Goal: Entertainment & Leisure: Consume media (video, audio)

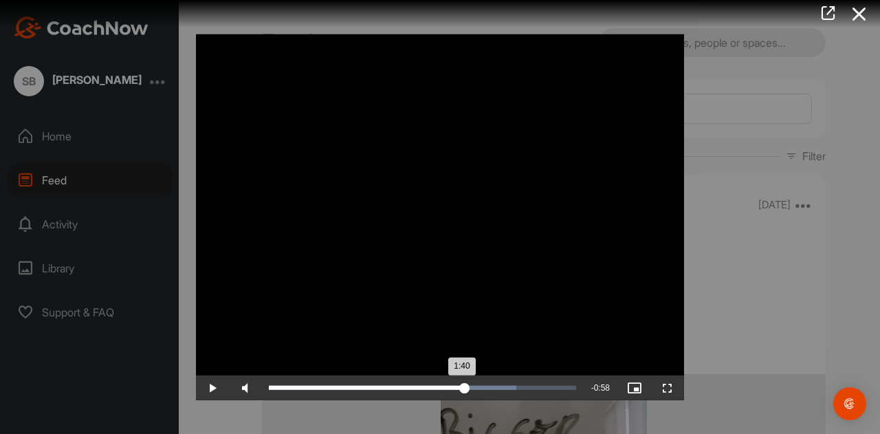
scroll to position [16385, 0]
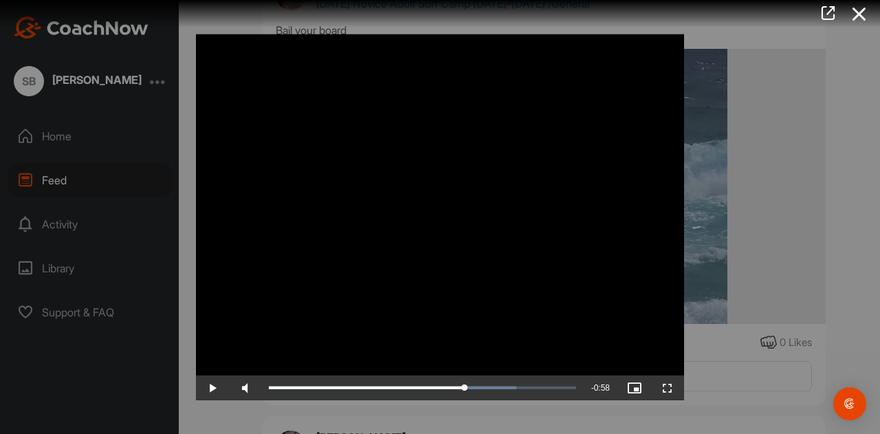
click at [211, 388] on span "Video Player" at bounding box center [212, 388] width 33 height 0
click at [276, 389] on div "35%" at bounding box center [282, 388] width 34 height 3
click at [283, 389] on div "53%" at bounding box center [282, 388] width 34 height 3
click at [469, 387] on div "1:43" at bounding box center [369, 388] width 200 height 4
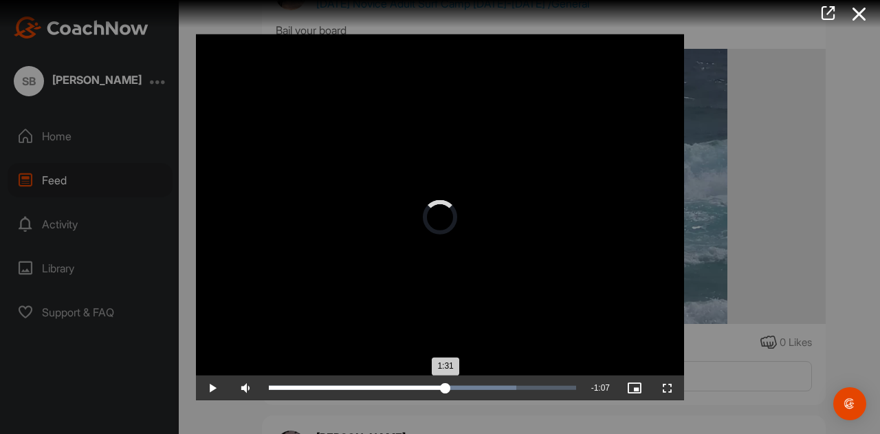
click at [446, 388] on div "1:31" at bounding box center [357, 388] width 177 height 4
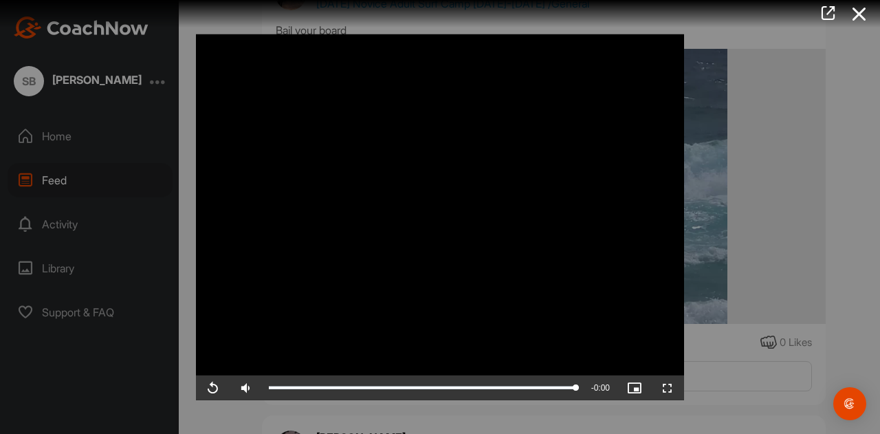
click at [845, 257] on div at bounding box center [440, 217] width 880 height 434
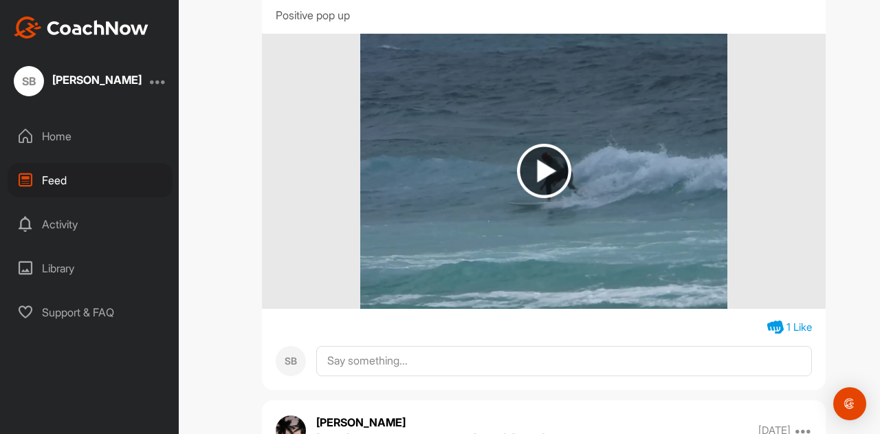
scroll to position [15923, 0]
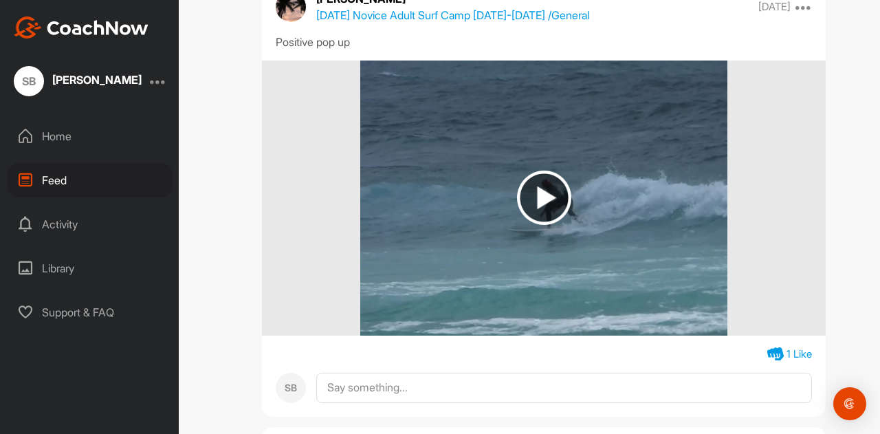
click at [535, 194] on img at bounding box center [544, 198] width 54 height 54
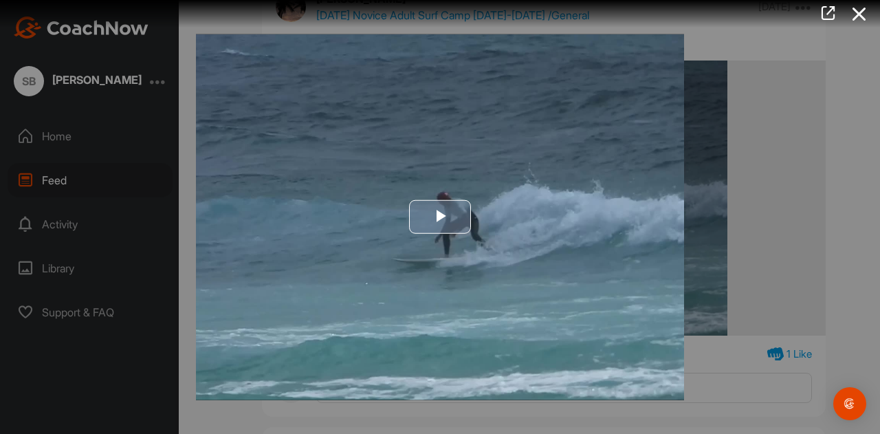
click at [440, 217] on span "Video Player" at bounding box center [440, 217] width 0 height 0
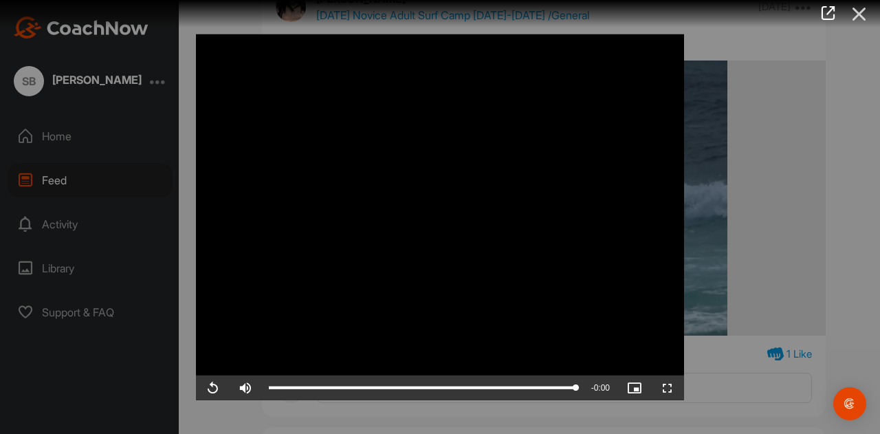
click at [856, 17] on icon at bounding box center [860, 13] width 32 height 25
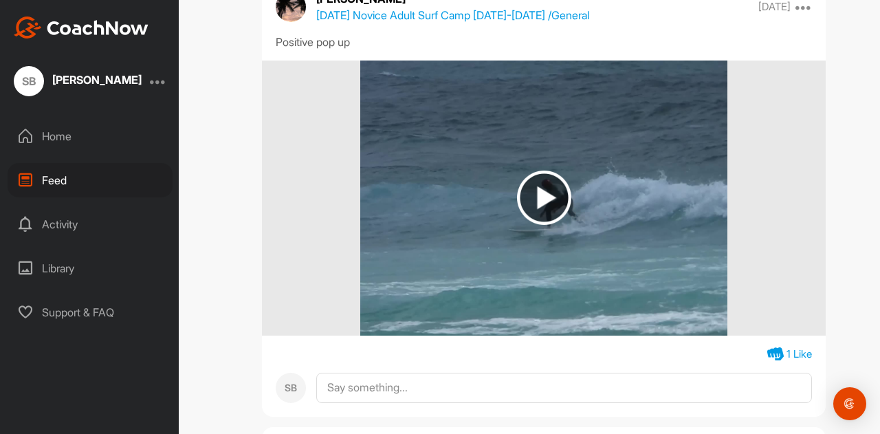
drag, startPoint x: 874, startPoint y: 289, endPoint x: 836, endPoint y: 340, distance: 64.0
click at [836, 340] on div "Feed Filter Media Type Images Videos Notes Audio Documents Author [PERSON_NAME]…" at bounding box center [544, 217] width 673 height 434
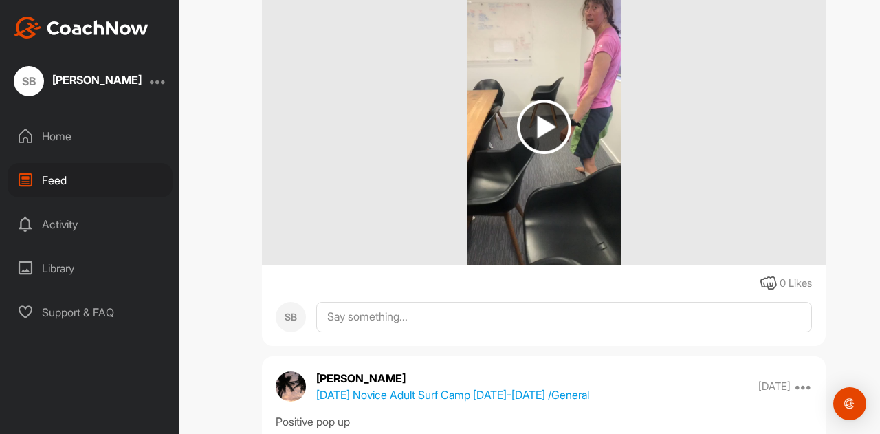
click at [535, 129] on img at bounding box center [544, 127] width 54 height 54
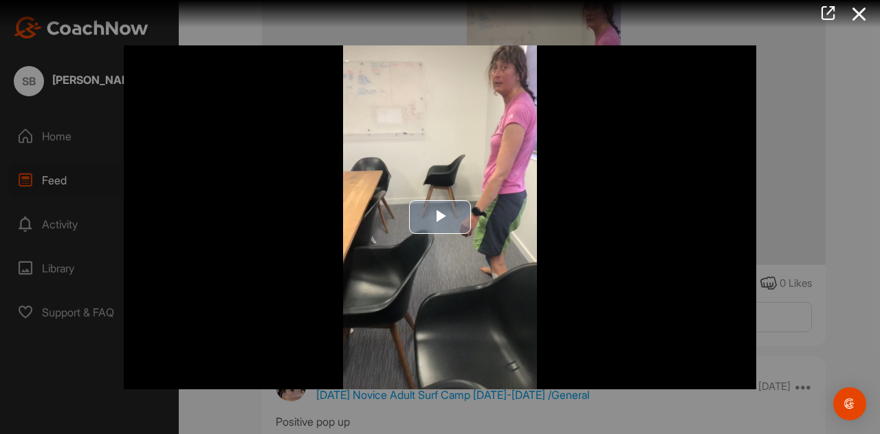
click at [440, 217] on span "Video Player" at bounding box center [440, 217] width 0 height 0
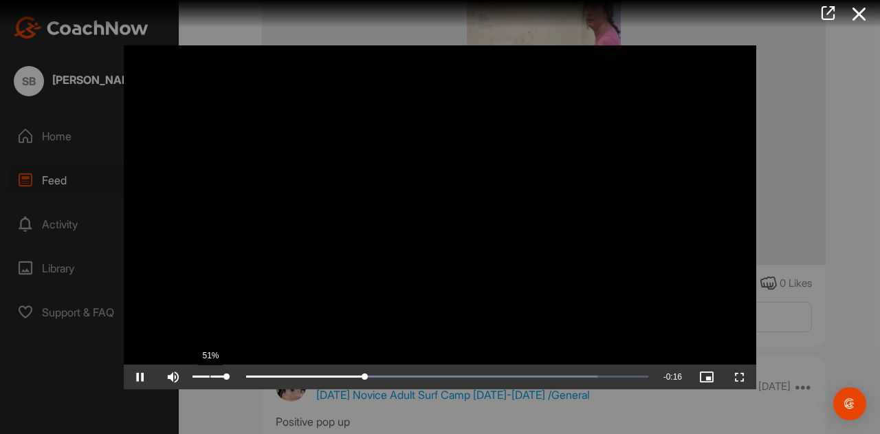
click at [210, 378] on div "51%" at bounding box center [210, 377] width 34 height 3
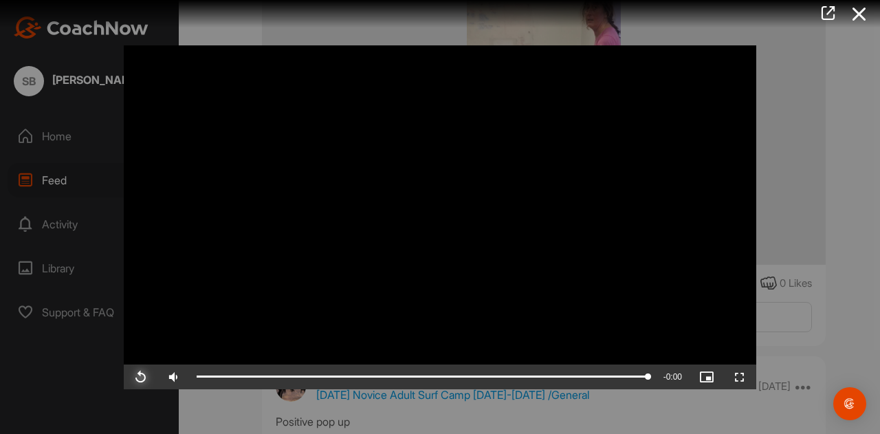
click at [136, 377] on span "Video Player" at bounding box center [140, 377] width 33 height 0
click at [865, 19] on icon at bounding box center [860, 13] width 32 height 25
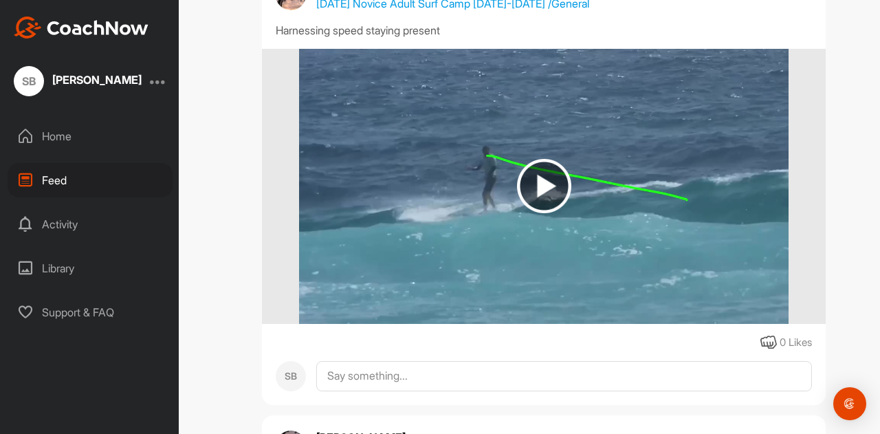
scroll to position [15020, 0]
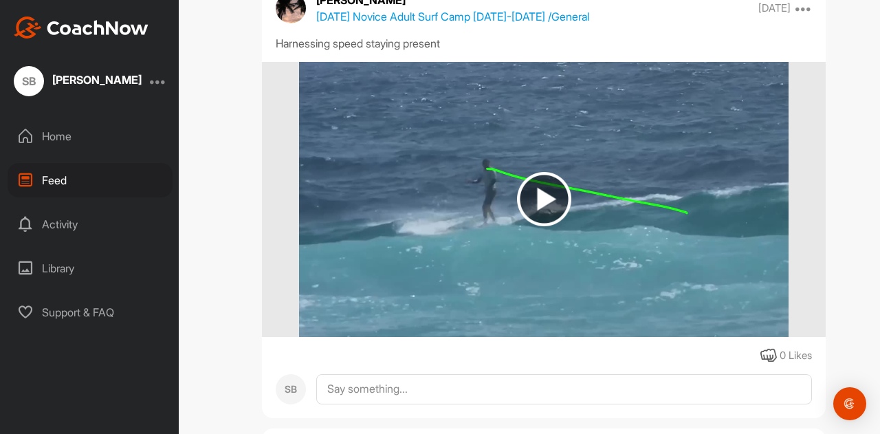
click at [536, 200] on img at bounding box center [544, 199] width 54 height 54
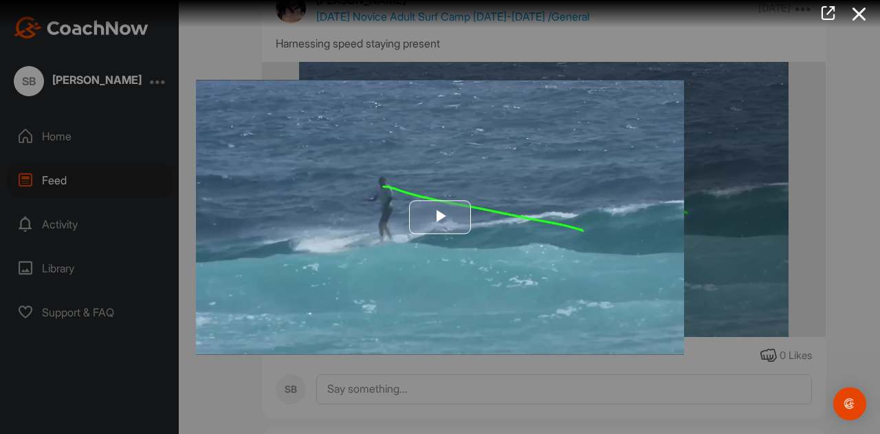
click at [440, 217] on span "Video Player" at bounding box center [440, 217] width 0 height 0
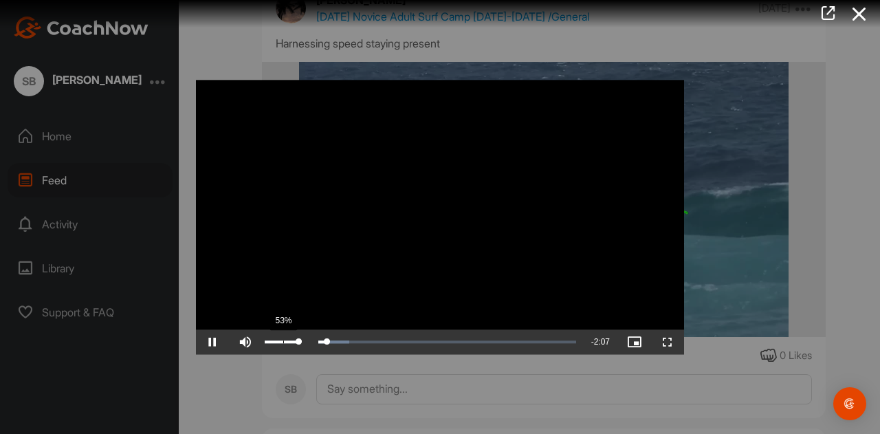
click at [283, 342] on div "53%" at bounding box center [282, 341] width 34 height 3
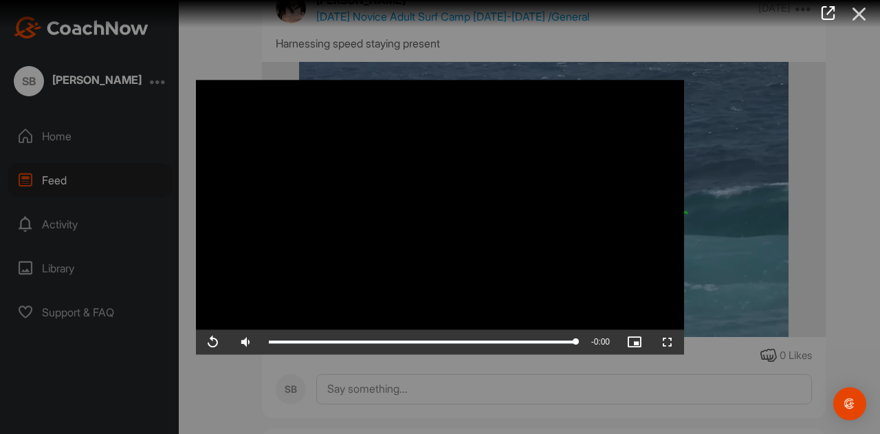
click at [862, 8] on icon at bounding box center [860, 13] width 32 height 25
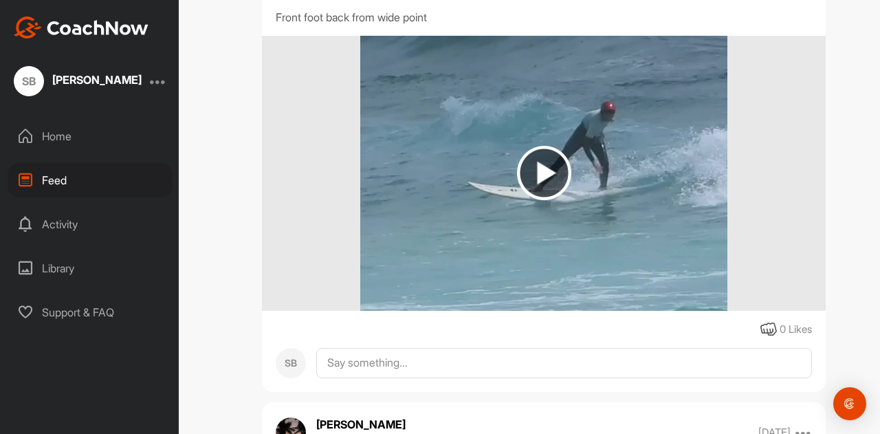
scroll to position [14109, 0]
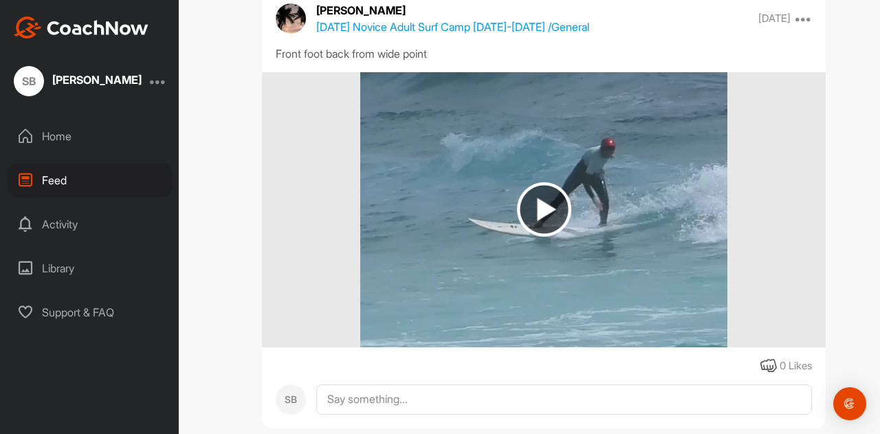
click at [538, 212] on img at bounding box center [544, 209] width 54 height 54
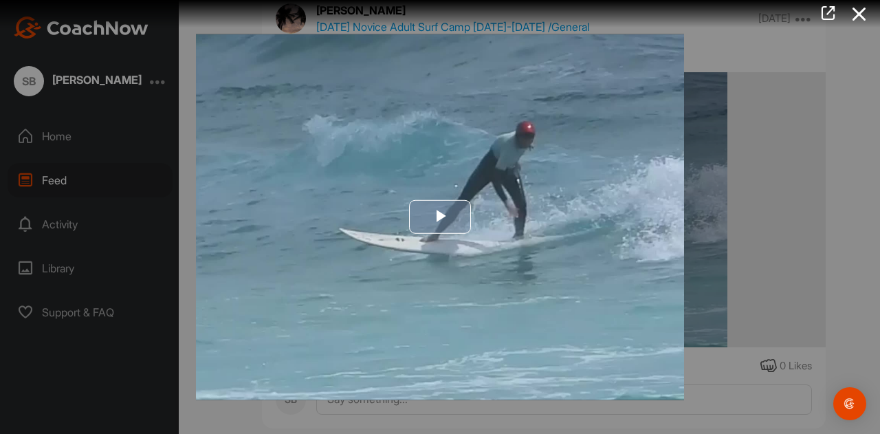
click at [440, 217] on span "Video Player" at bounding box center [440, 217] width 0 height 0
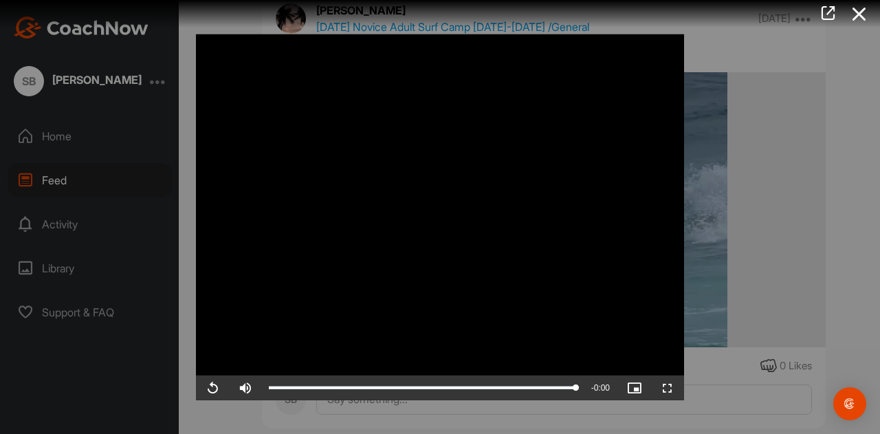
click at [880, 243] on div at bounding box center [440, 217] width 880 height 434
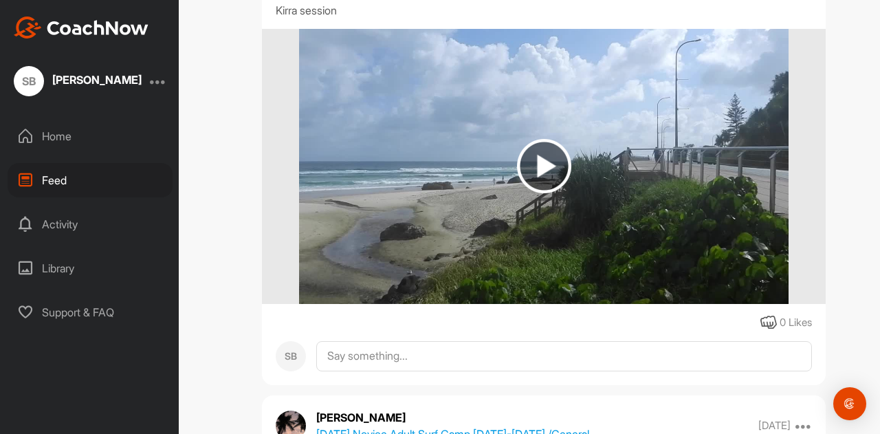
scroll to position [13592, 0]
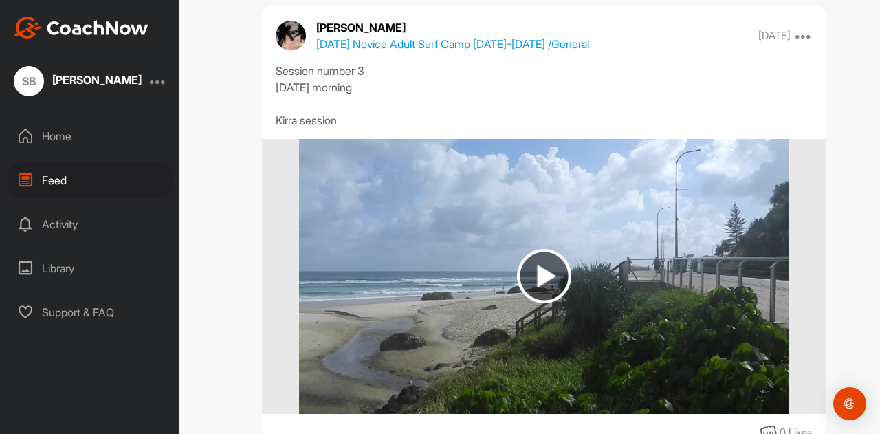
click at [543, 273] on img at bounding box center [544, 276] width 54 height 54
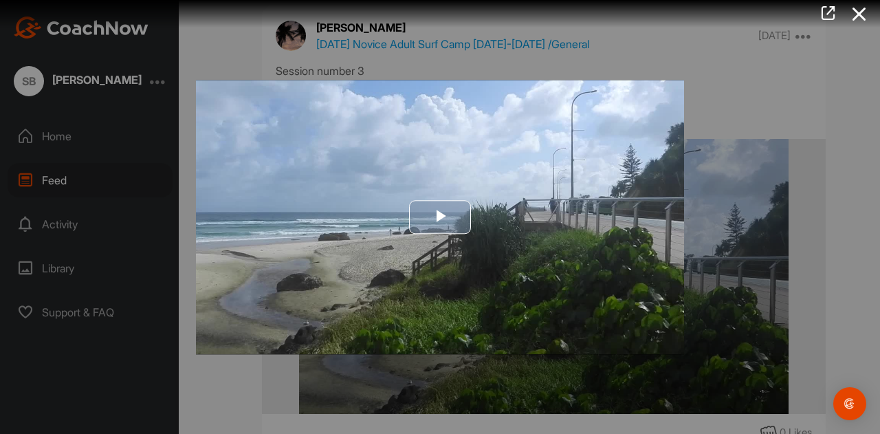
click at [440, 217] on span "Video Player" at bounding box center [440, 217] width 0 height 0
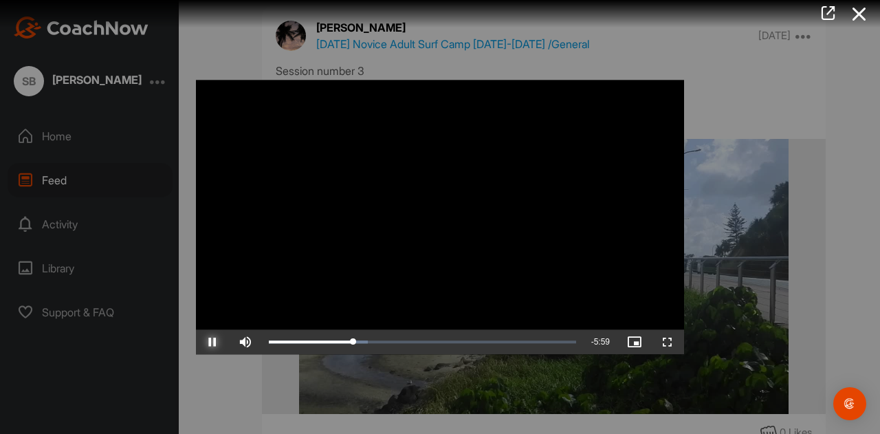
click at [211, 342] on span "Video Player" at bounding box center [212, 342] width 33 height 0
click at [212, 342] on span "Video Player" at bounding box center [212, 342] width 33 height 0
click at [484, 220] on video "Video Player" at bounding box center [440, 217] width 488 height 274
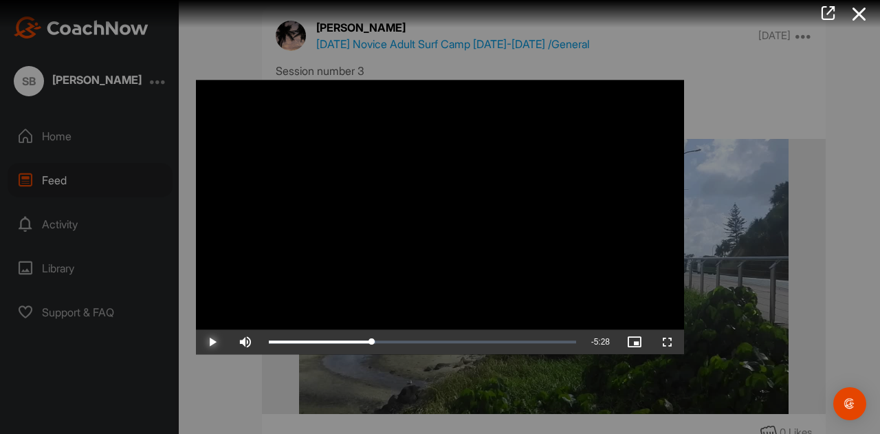
click at [213, 342] on span "Video Player" at bounding box center [212, 342] width 33 height 0
click at [754, 107] on div at bounding box center [440, 217] width 880 height 434
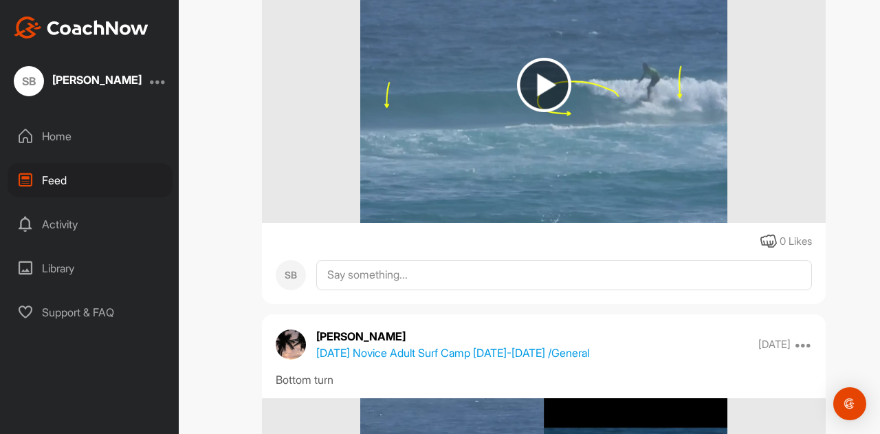
scroll to position [12453, 0]
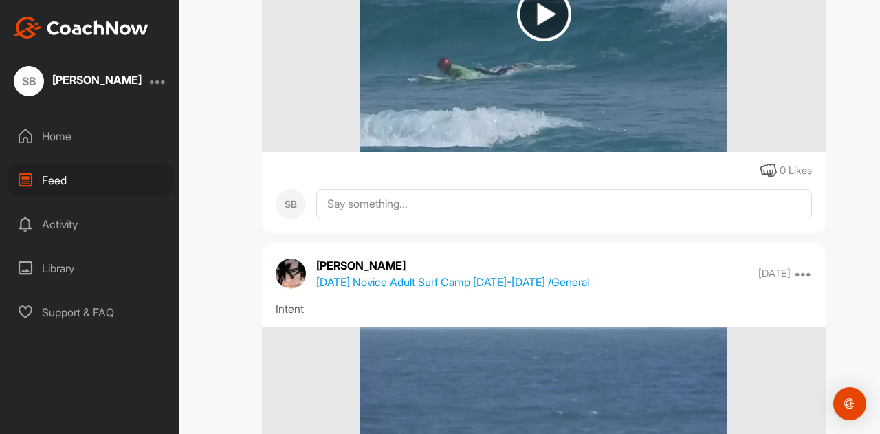
click at [538, 11] on img at bounding box center [544, 14] width 54 height 54
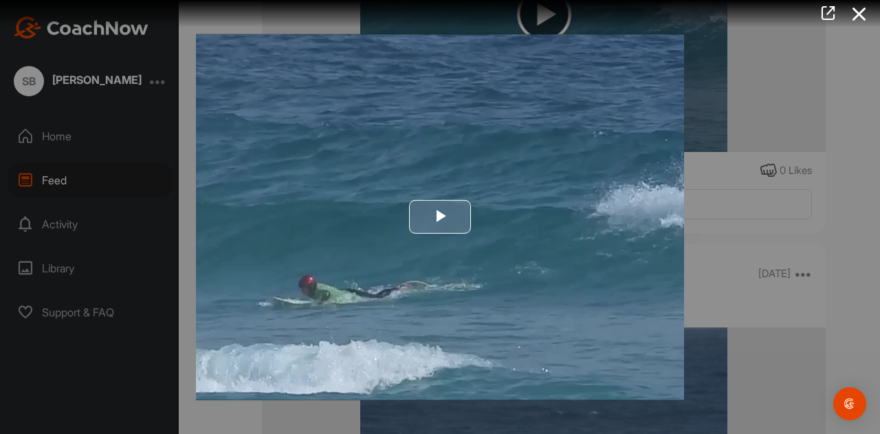
click at [440, 217] on span "Video Player" at bounding box center [440, 217] width 0 height 0
